Goal: Task Accomplishment & Management: Manage account settings

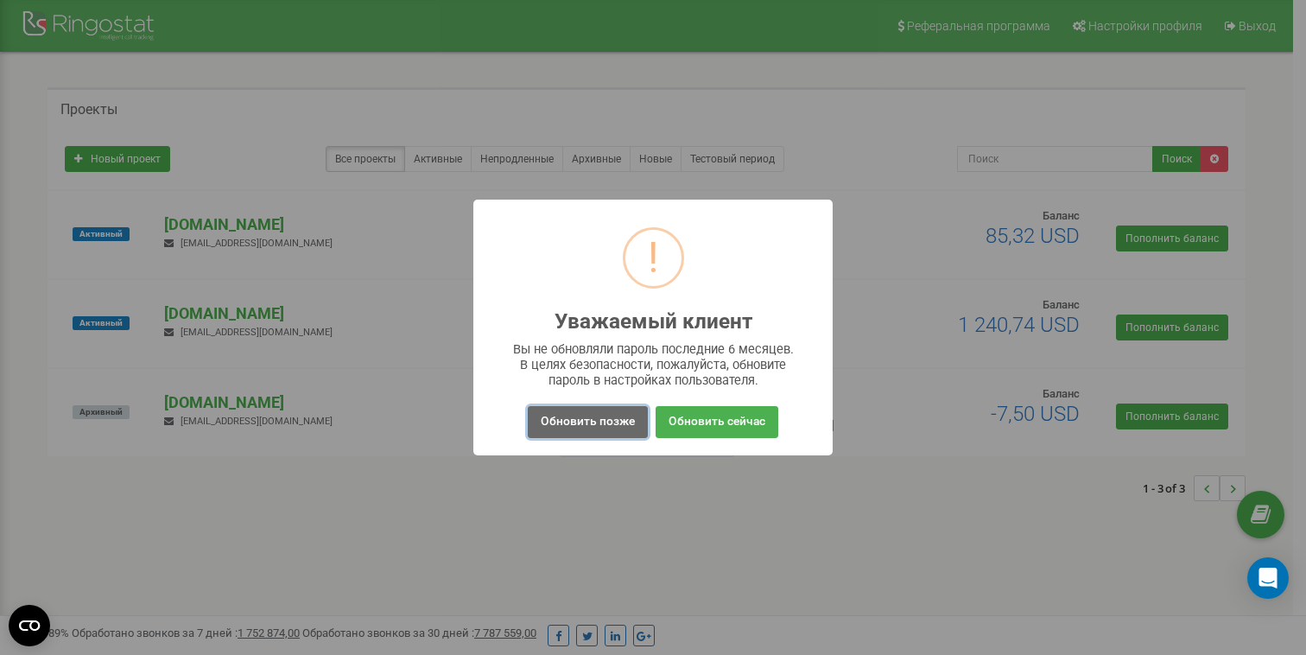
click at [578, 434] on button "Обновить позже" at bounding box center [588, 422] width 120 height 32
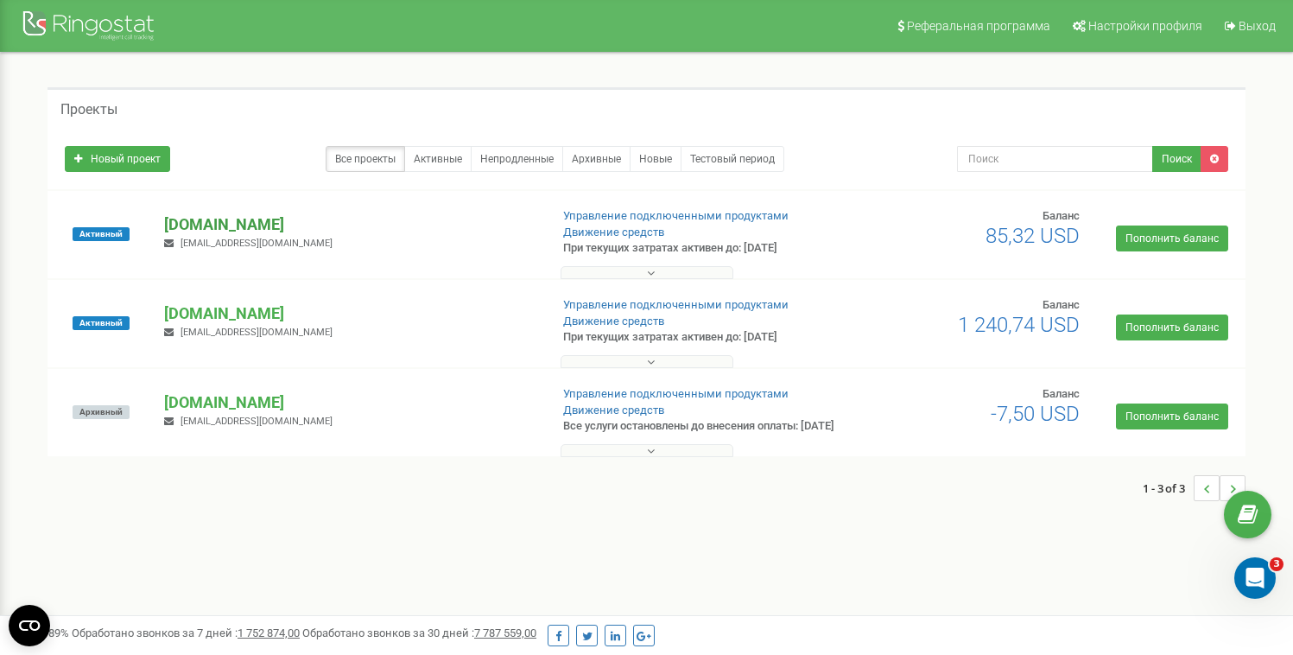
click at [270, 222] on p "[DOMAIN_NAME]" at bounding box center [349, 224] width 370 height 22
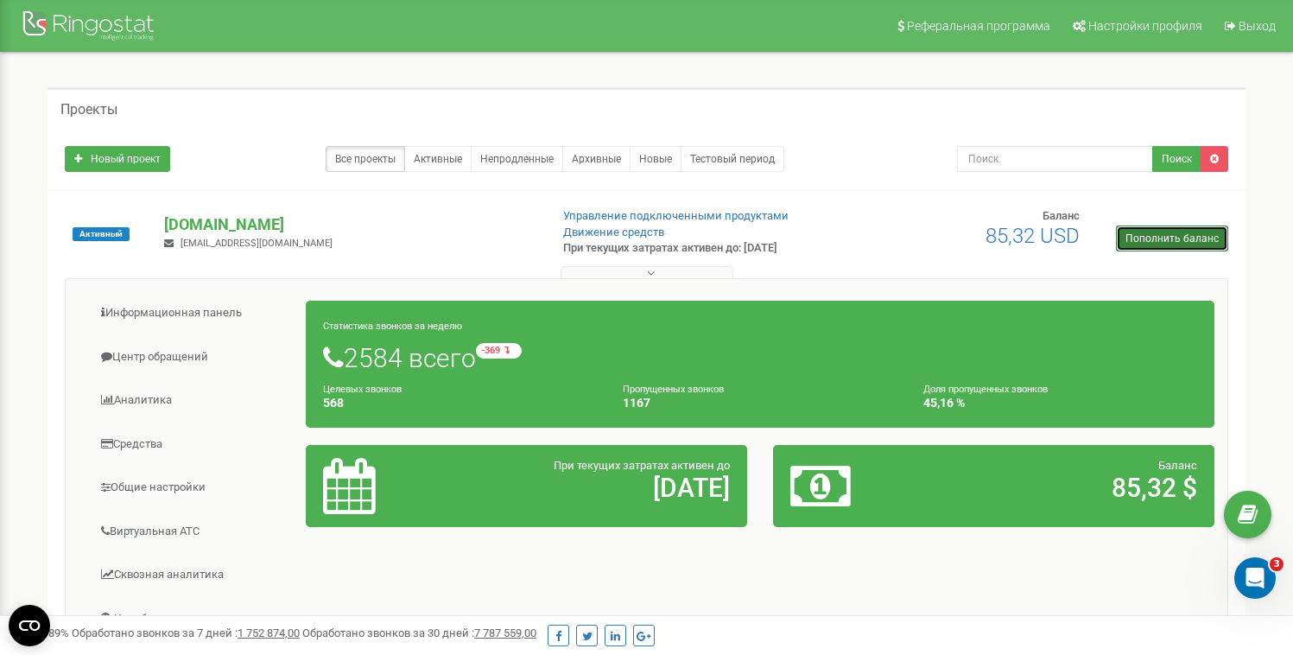
click at [1144, 229] on link "Пополнить баланс" at bounding box center [1172, 238] width 112 height 26
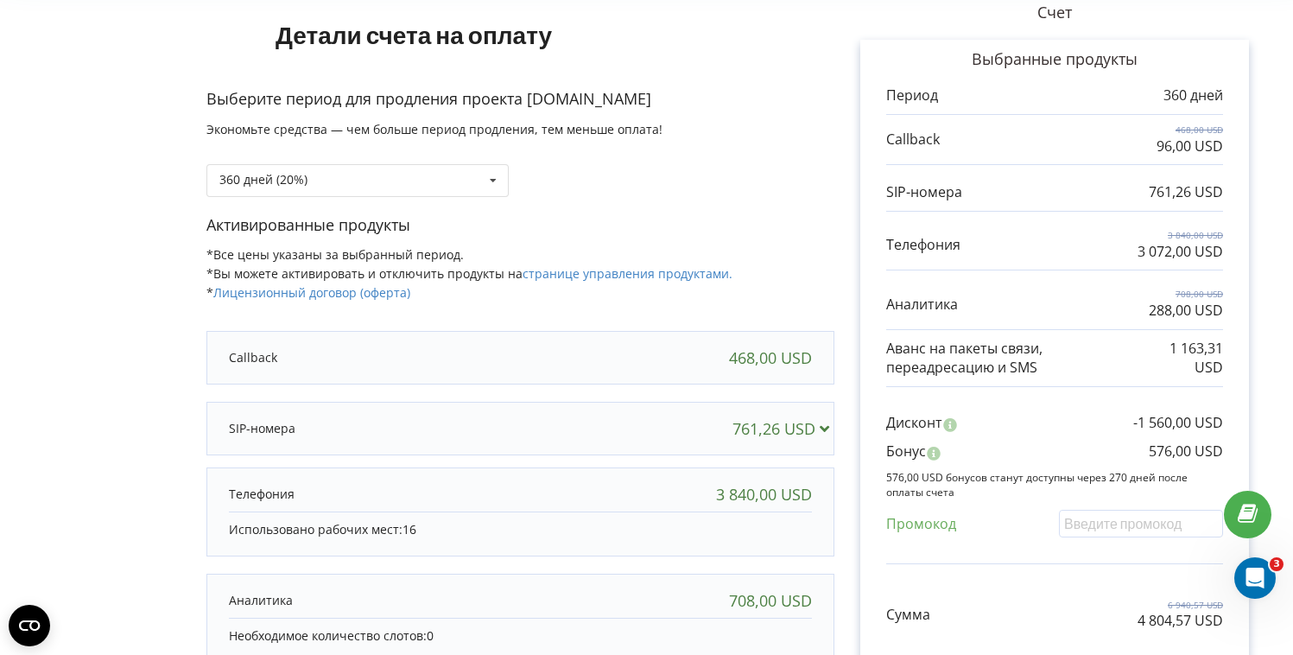
scroll to position [145, 0]
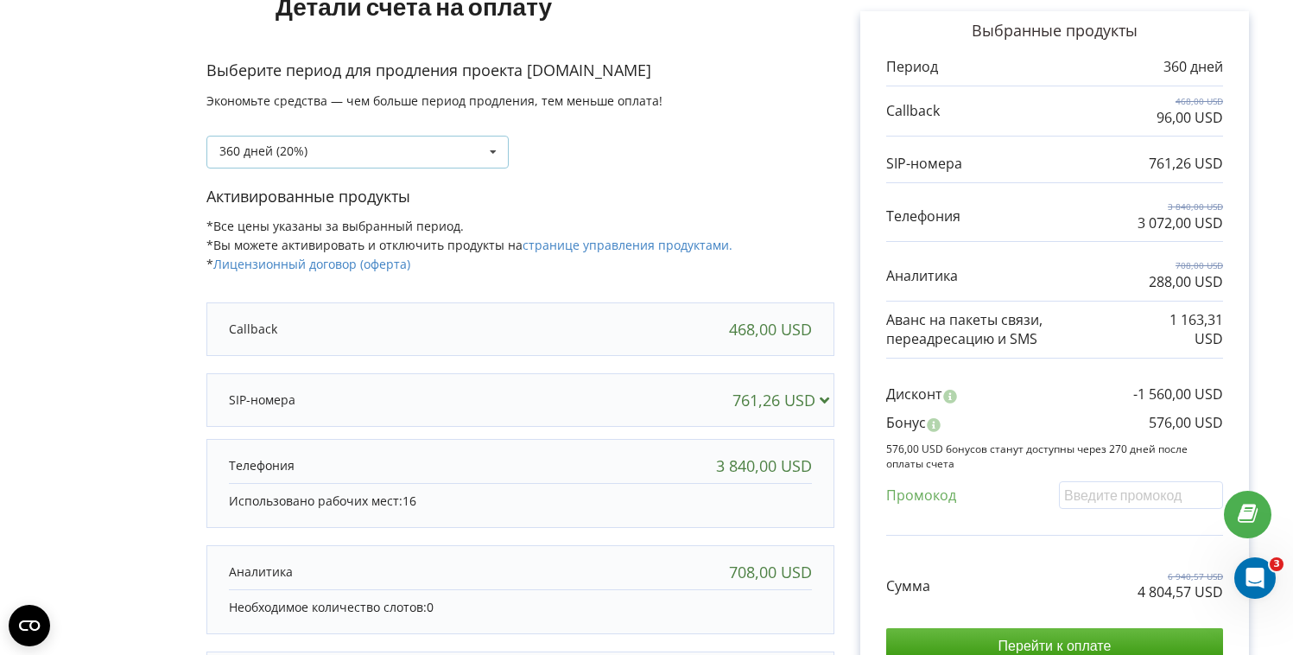
click at [412, 156] on div "360 дней (20%) Пополнить баланс без периода 30 дней" at bounding box center [357, 152] width 302 height 33
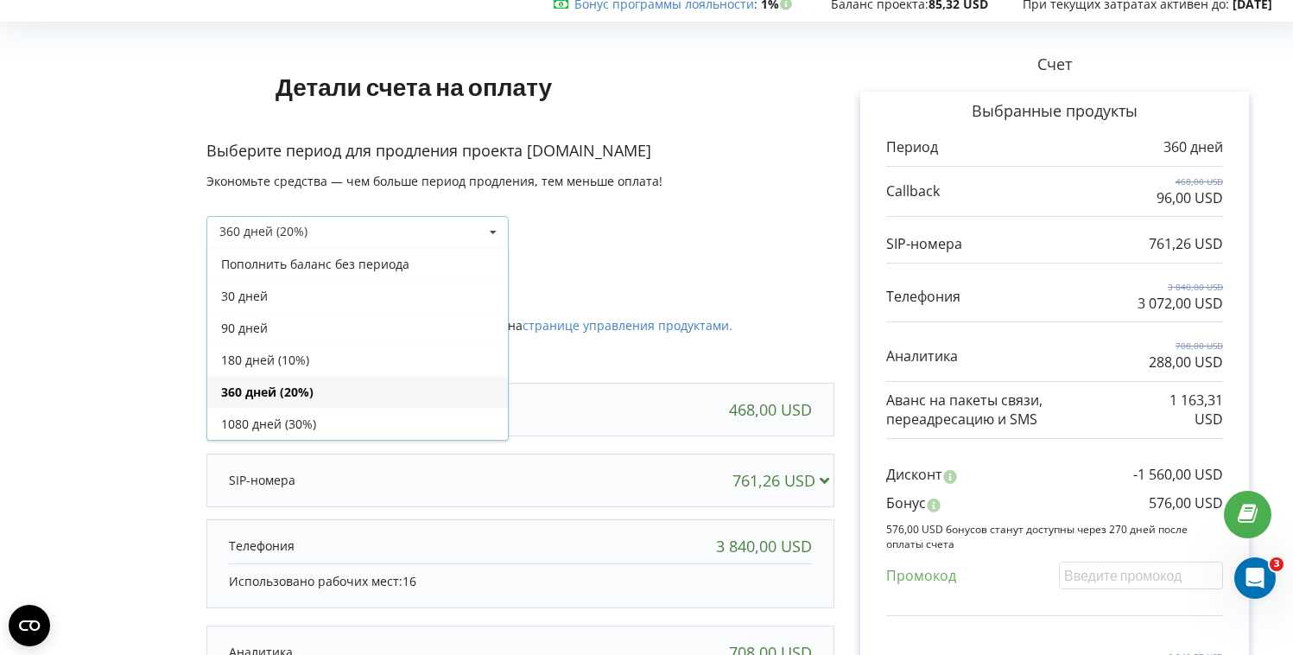
scroll to position [17, 0]
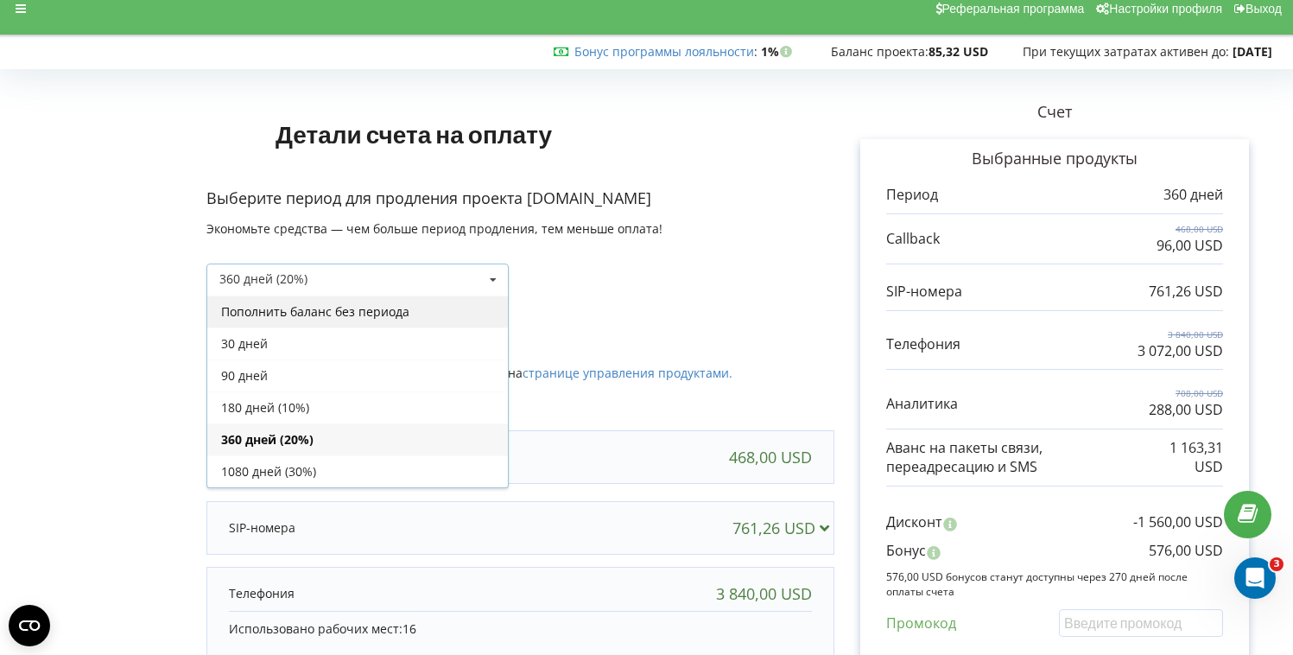
click at [370, 304] on div "Пополнить баланс без периода" at bounding box center [357, 311] width 300 height 32
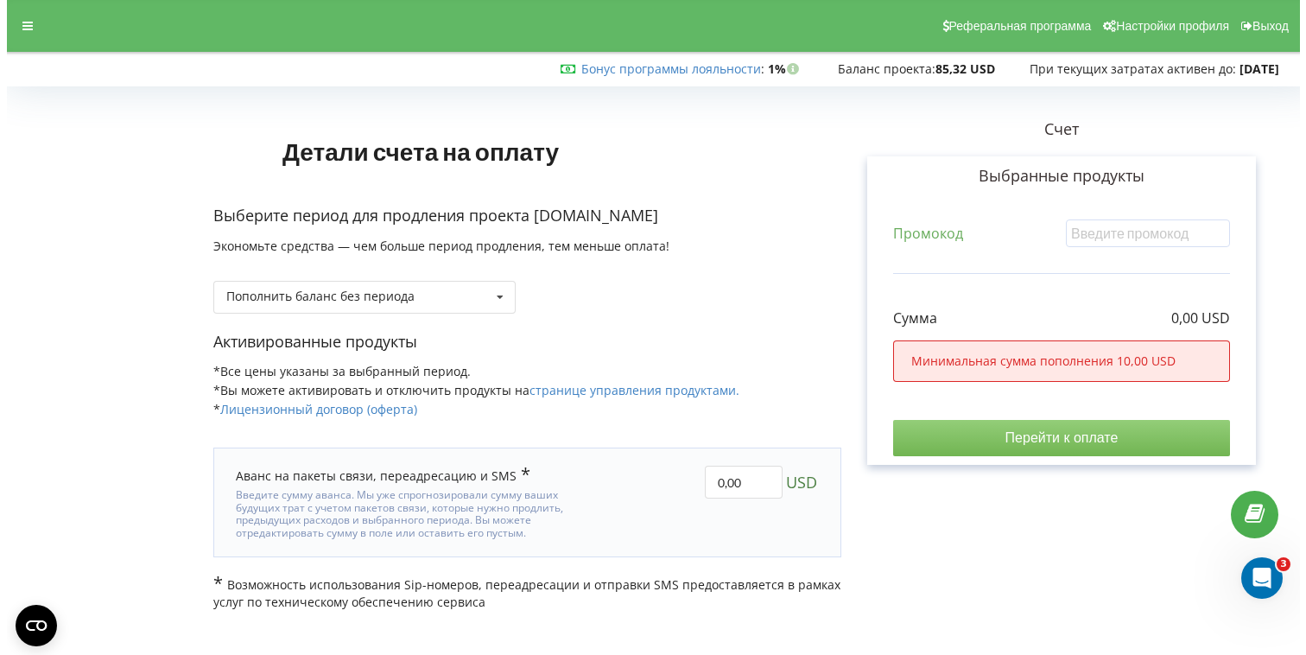
scroll to position [0, 0]
